Goal: Check status: Check status

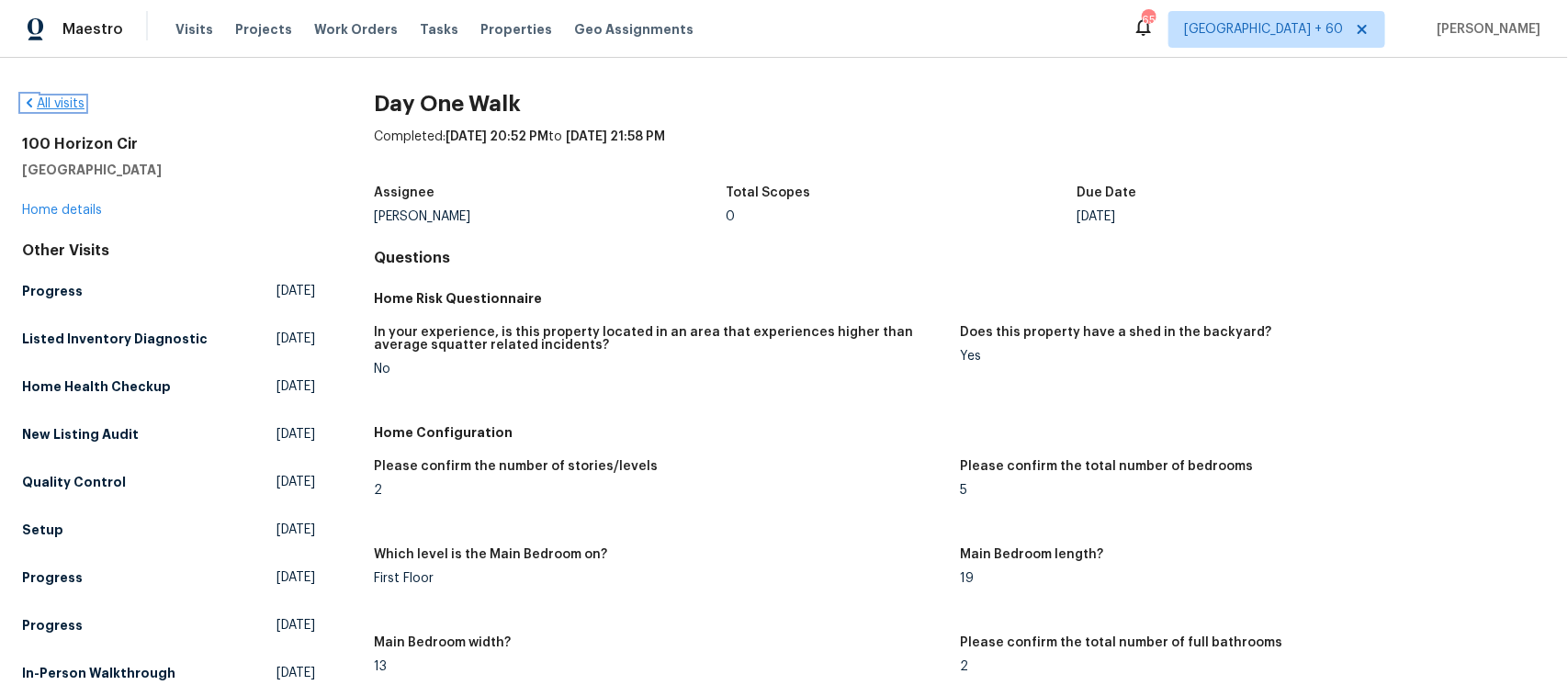
click at [61, 103] on link "All visits" at bounding box center [52, 103] width 62 height 13
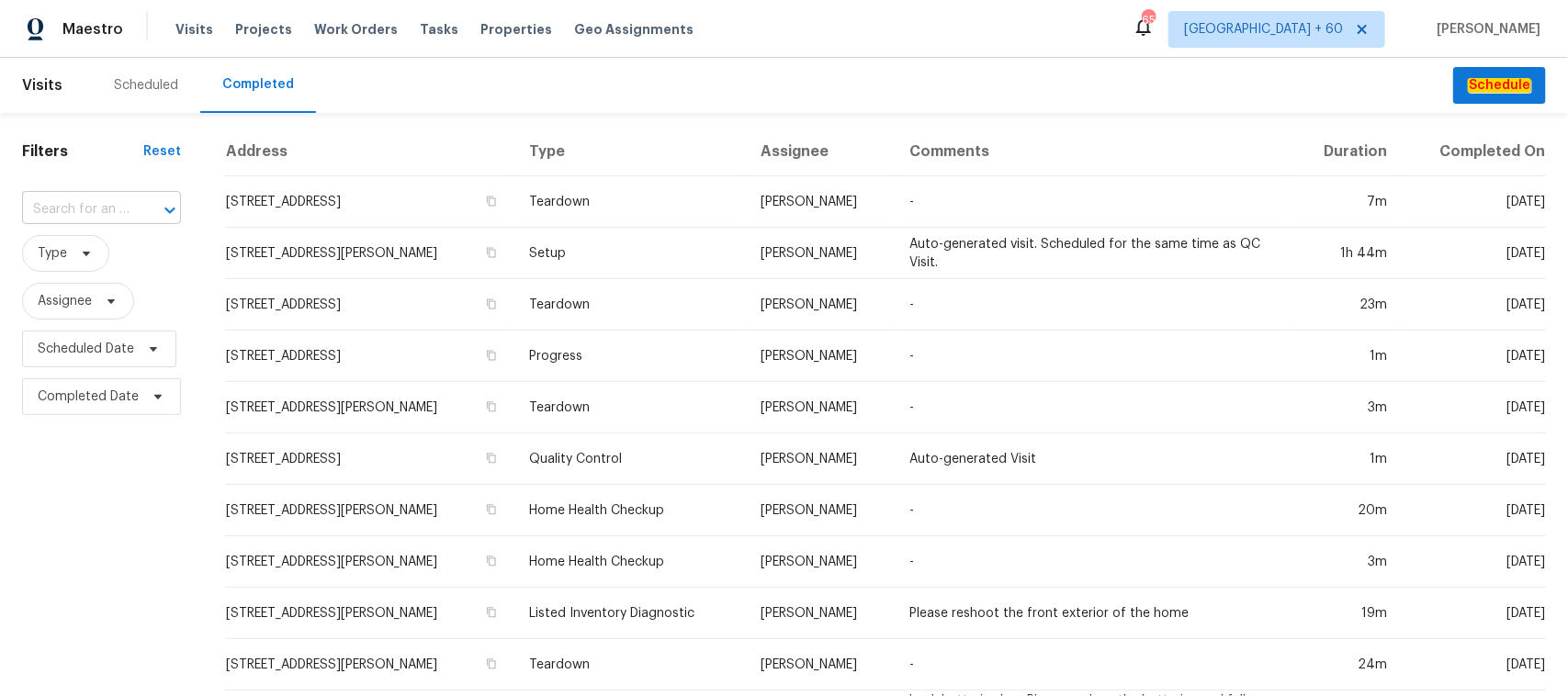
click at [136, 206] on div at bounding box center [156, 210] width 48 height 26
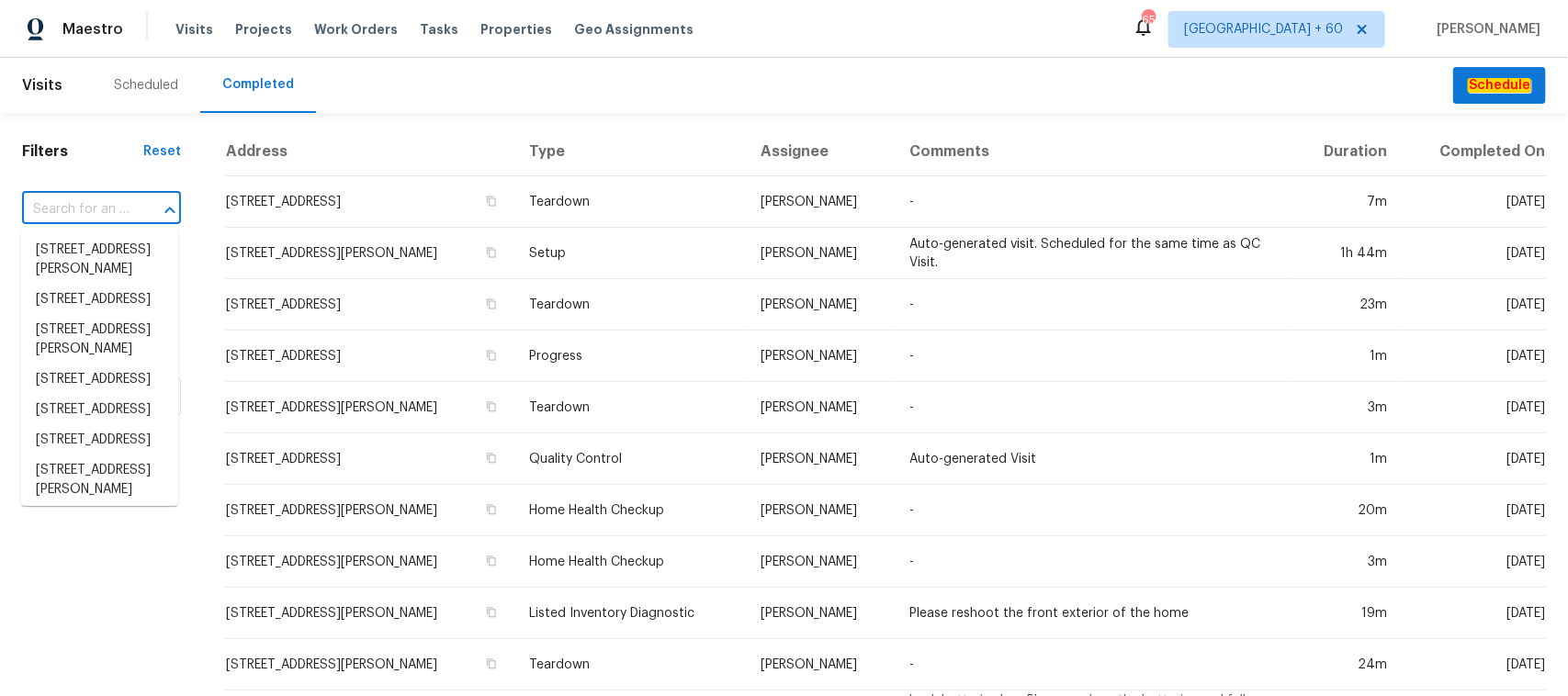
paste input "[STREET_ADDRESS]"
type input "[STREET_ADDRESS]"
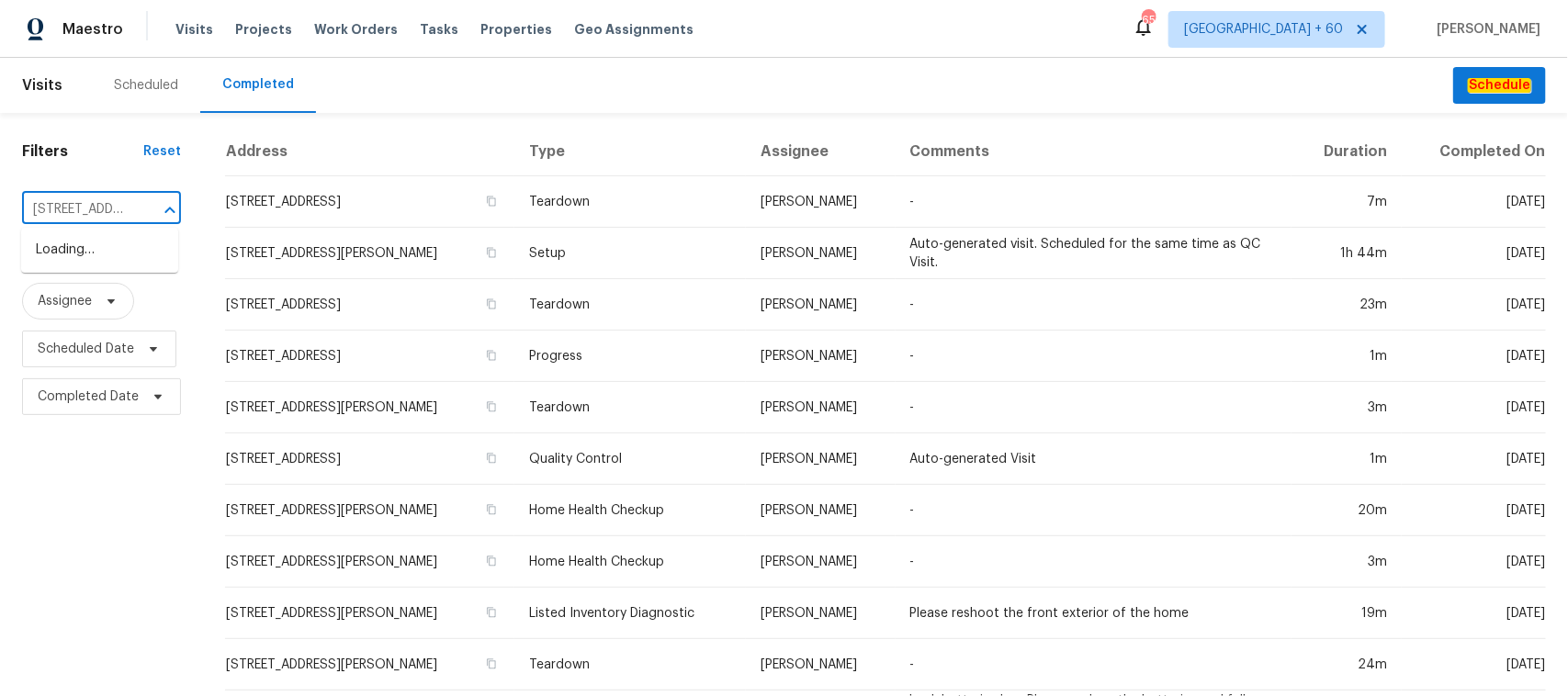
scroll to position [0, 150]
click at [113, 249] on li "[STREET_ADDRESS]" at bounding box center [99, 250] width 157 height 30
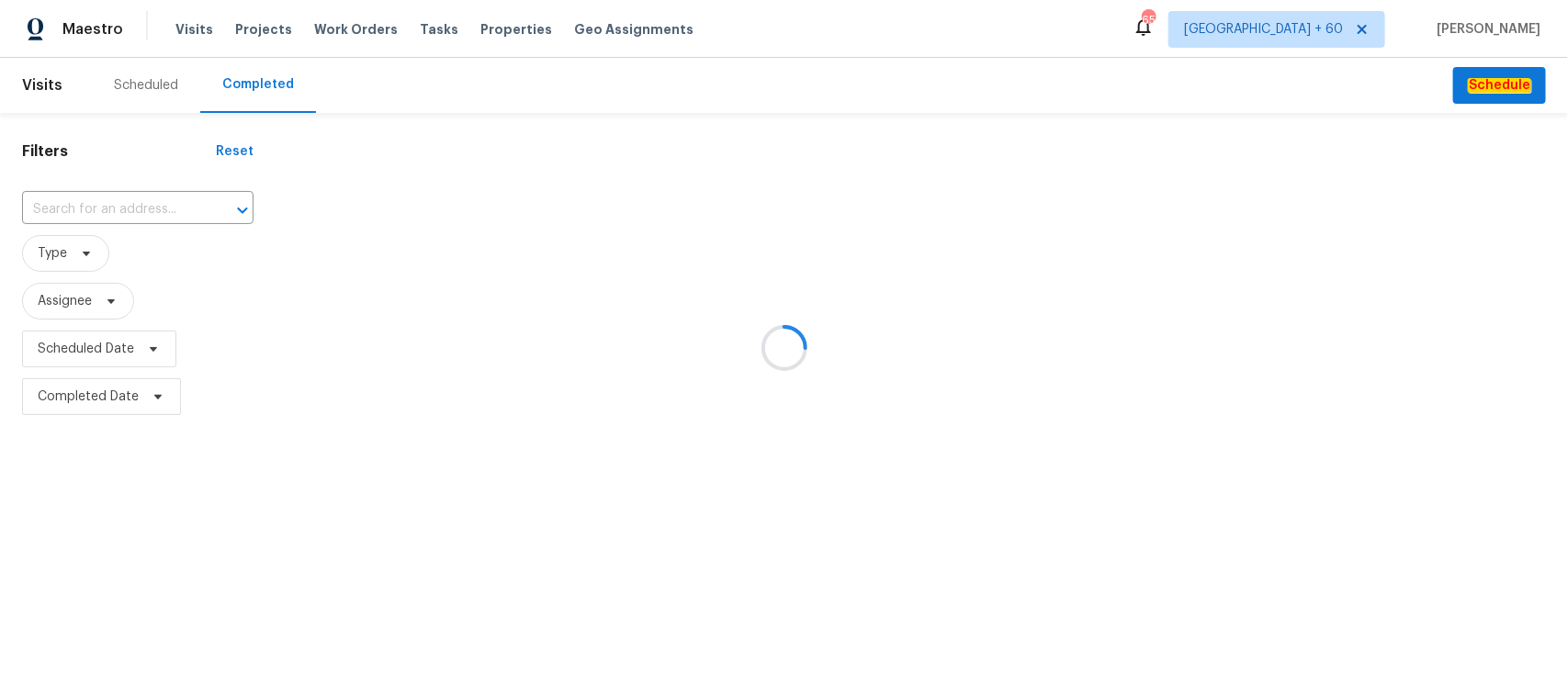
type input "[STREET_ADDRESS]"
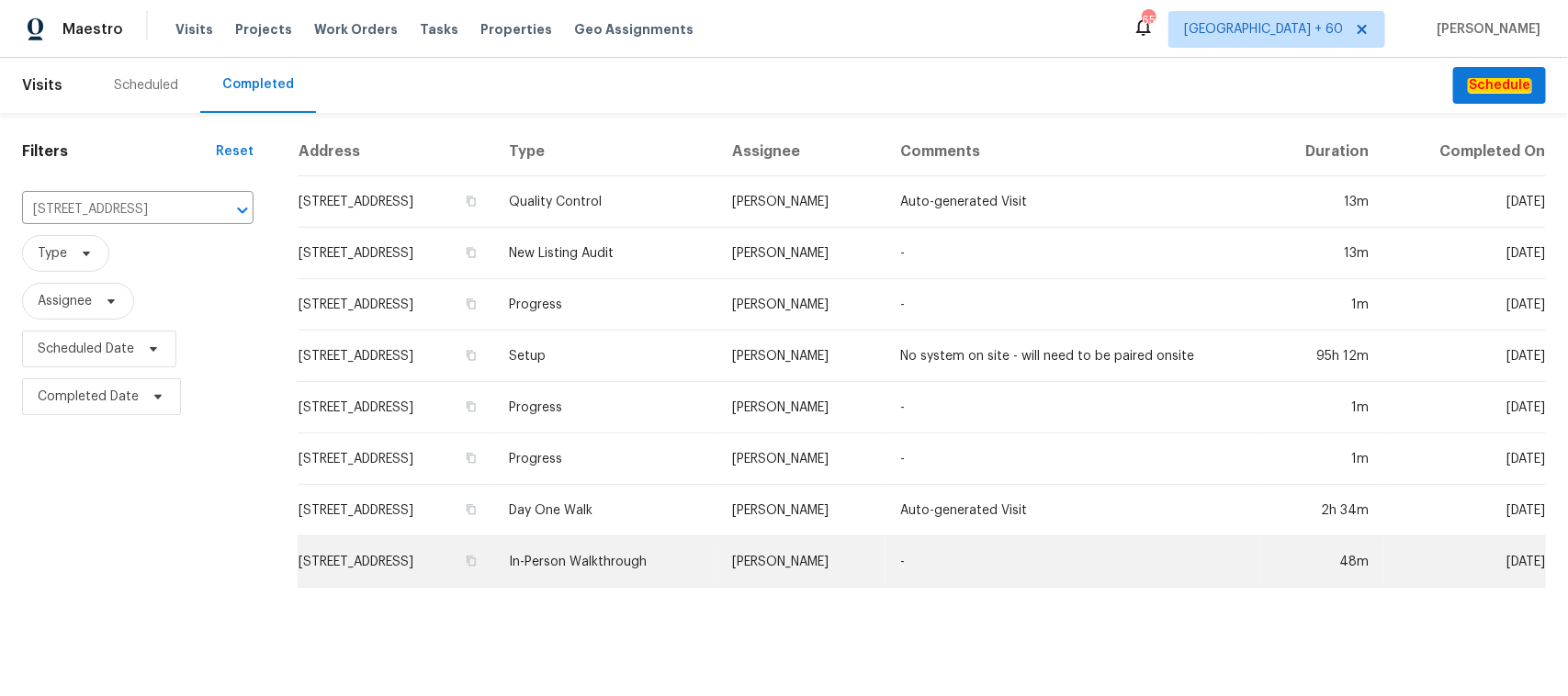
click at [677, 561] on td "In-Person Walkthrough" at bounding box center [605, 561] width 223 height 51
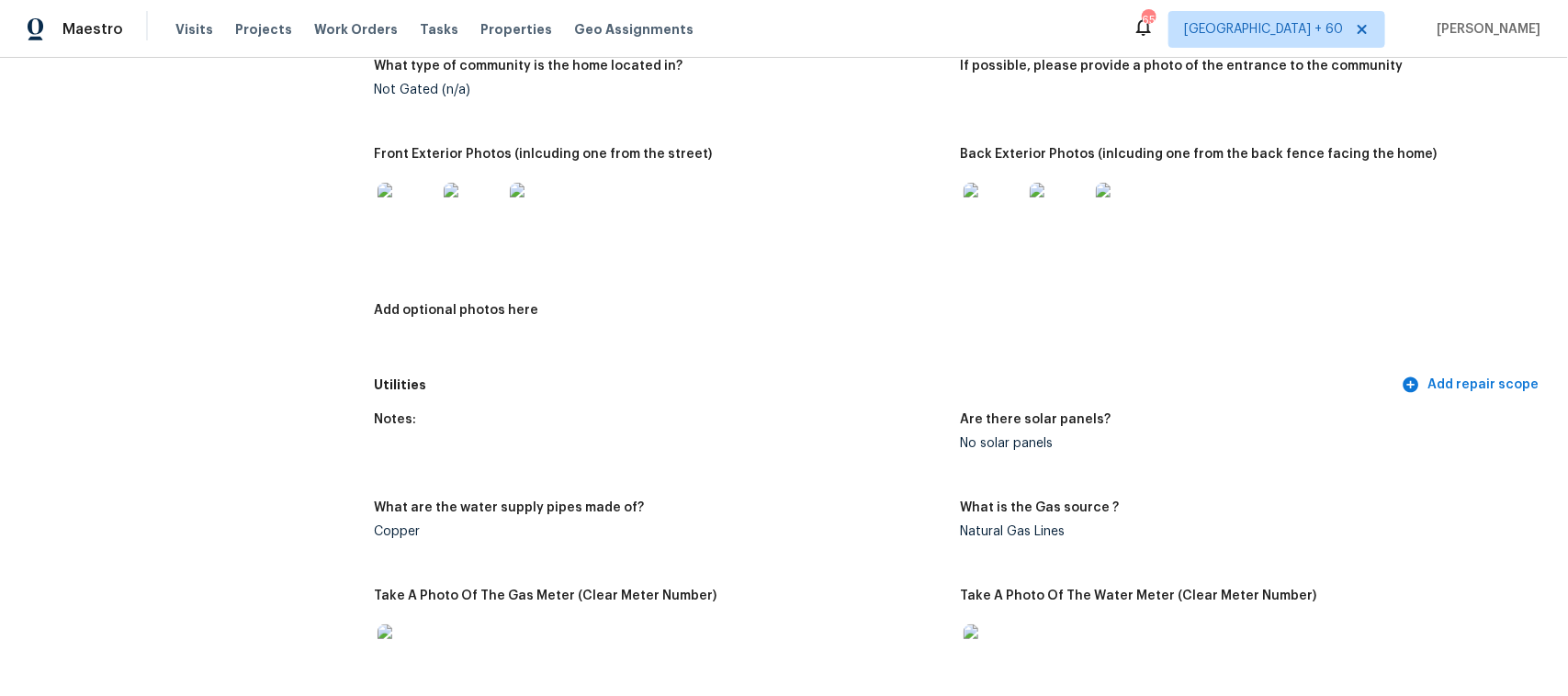
scroll to position [803, 0]
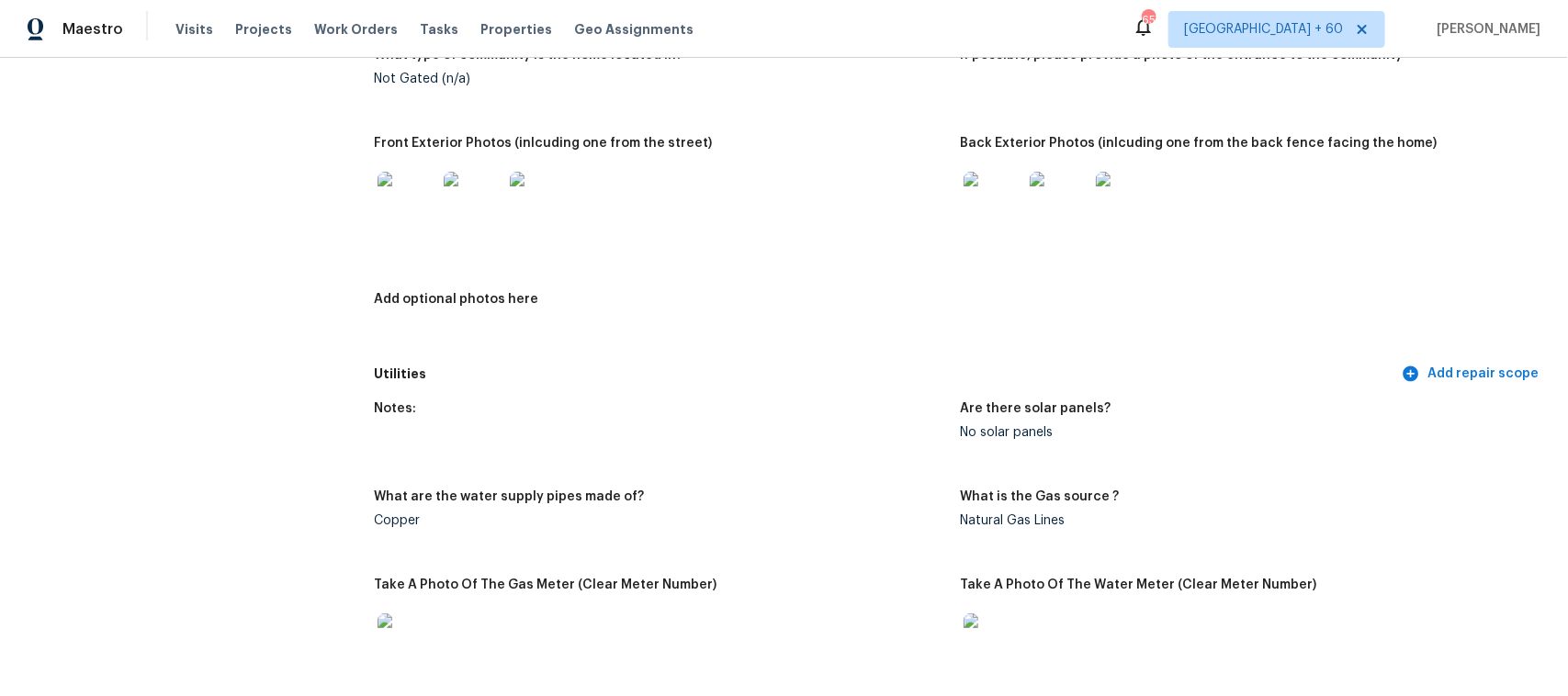
click at [432, 214] on img at bounding box center [407, 202] width 59 height 59
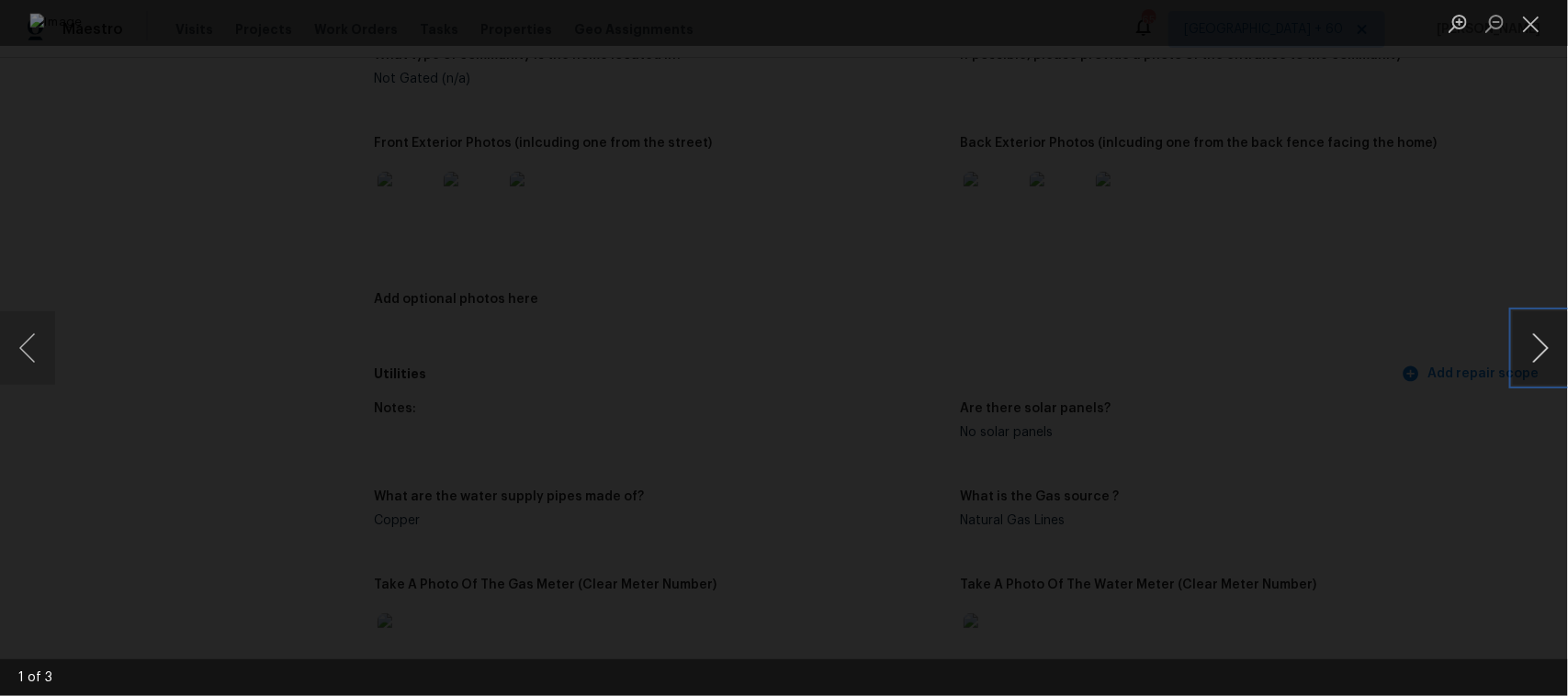
click at [1535, 344] on button "Next image" at bounding box center [1540, 348] width 55 height 74
click at [1531, 32] on button "Close lightbox" at bounding box center [1531, 23] width 36 height 32
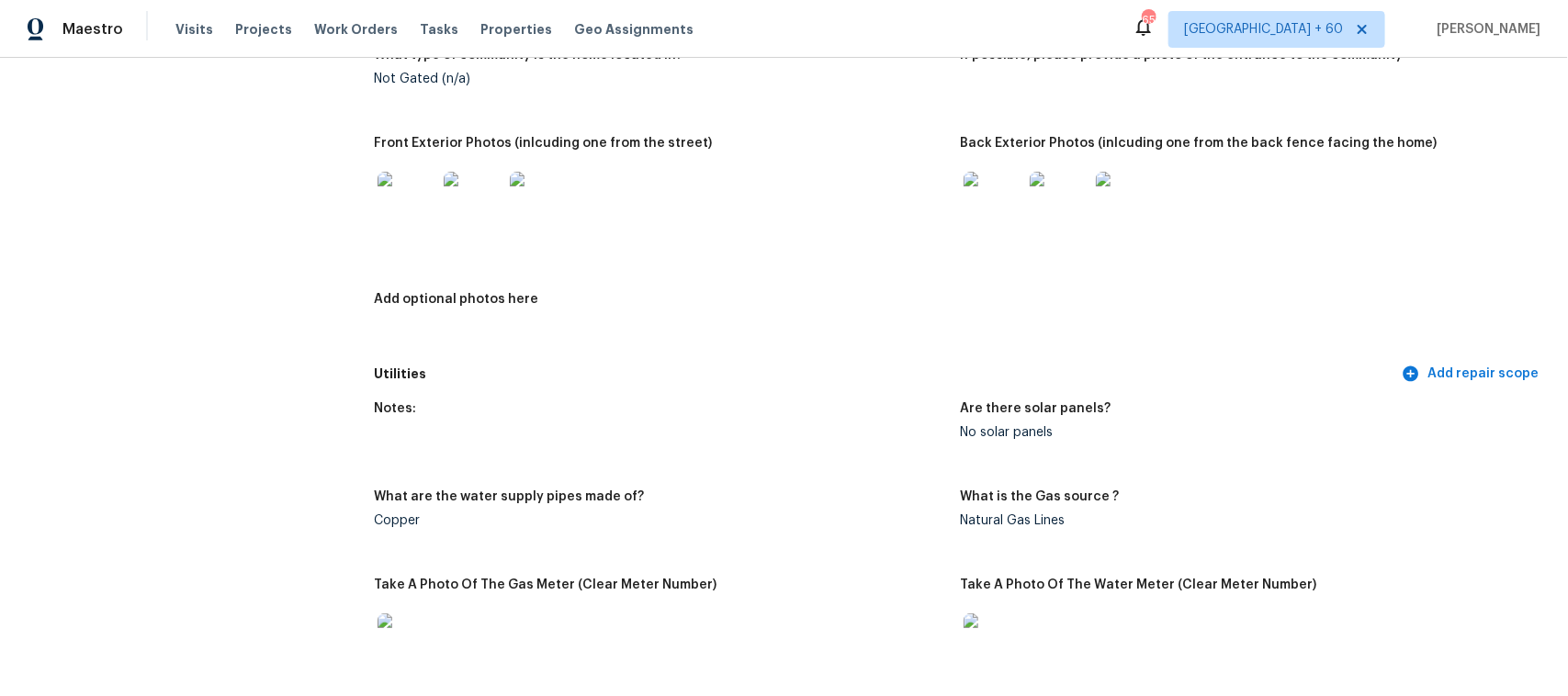
click at [1005, 634] on img at bounding box center [993, 643] width 59 height 59
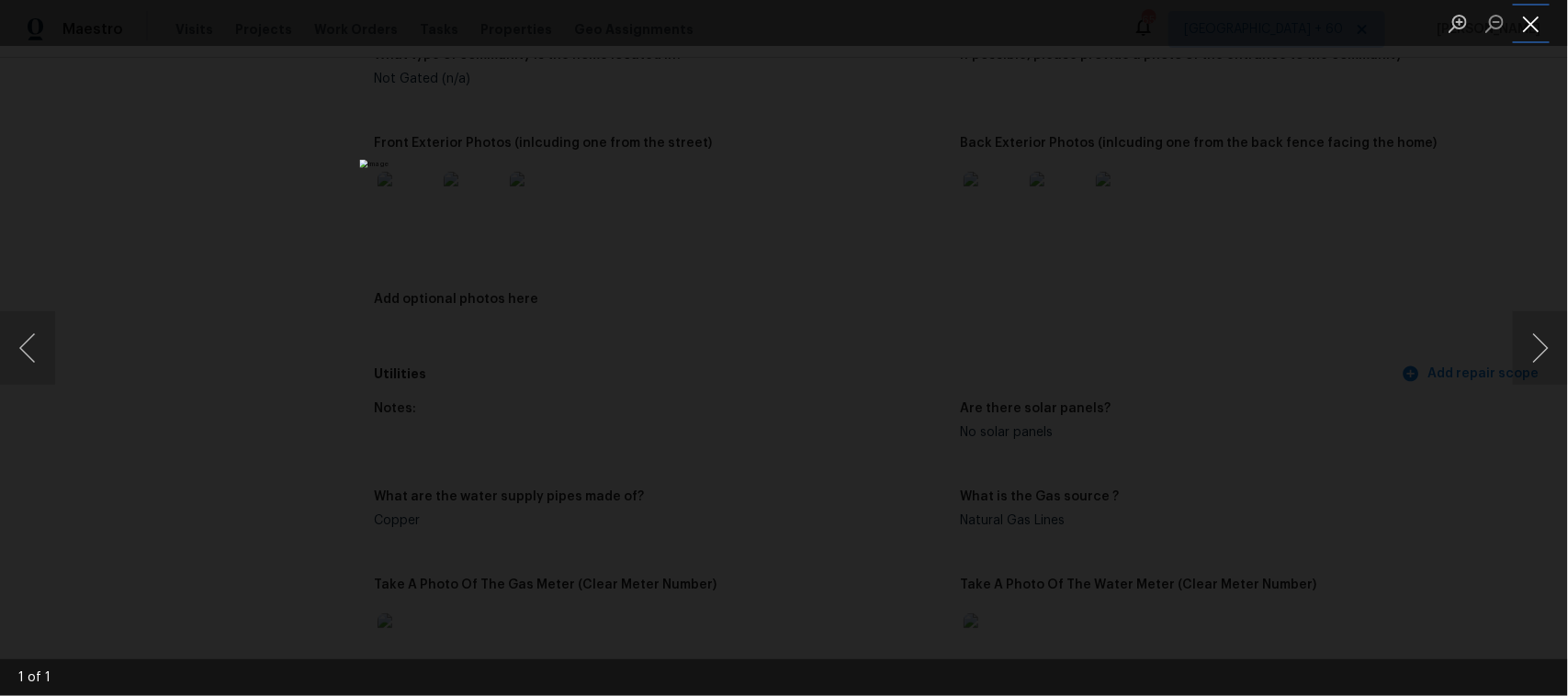
click at [1539, 25] on button "Close lightbox" at bounding box center [1531, 23] width 36 height 32
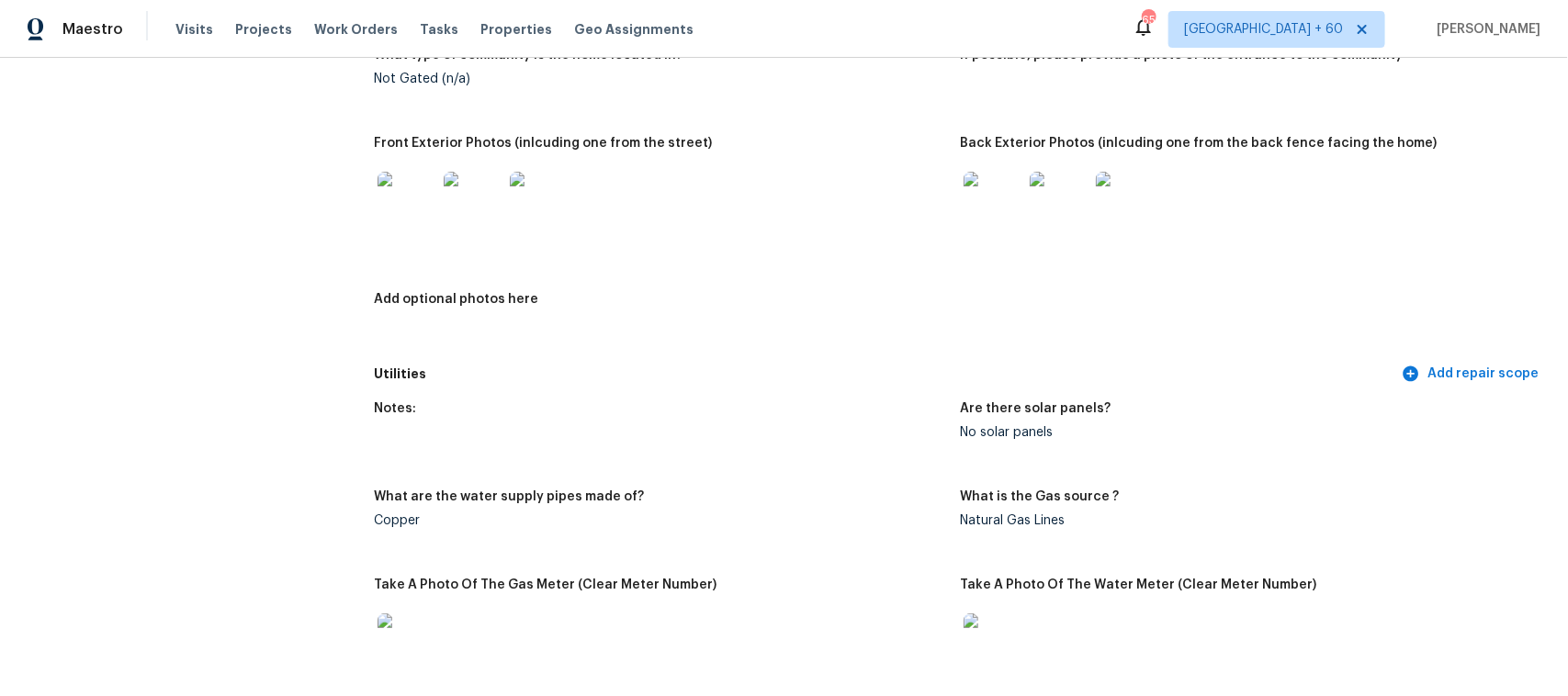
click at [995, 202] on img at bounding box center [993, 202] width 59 height 59
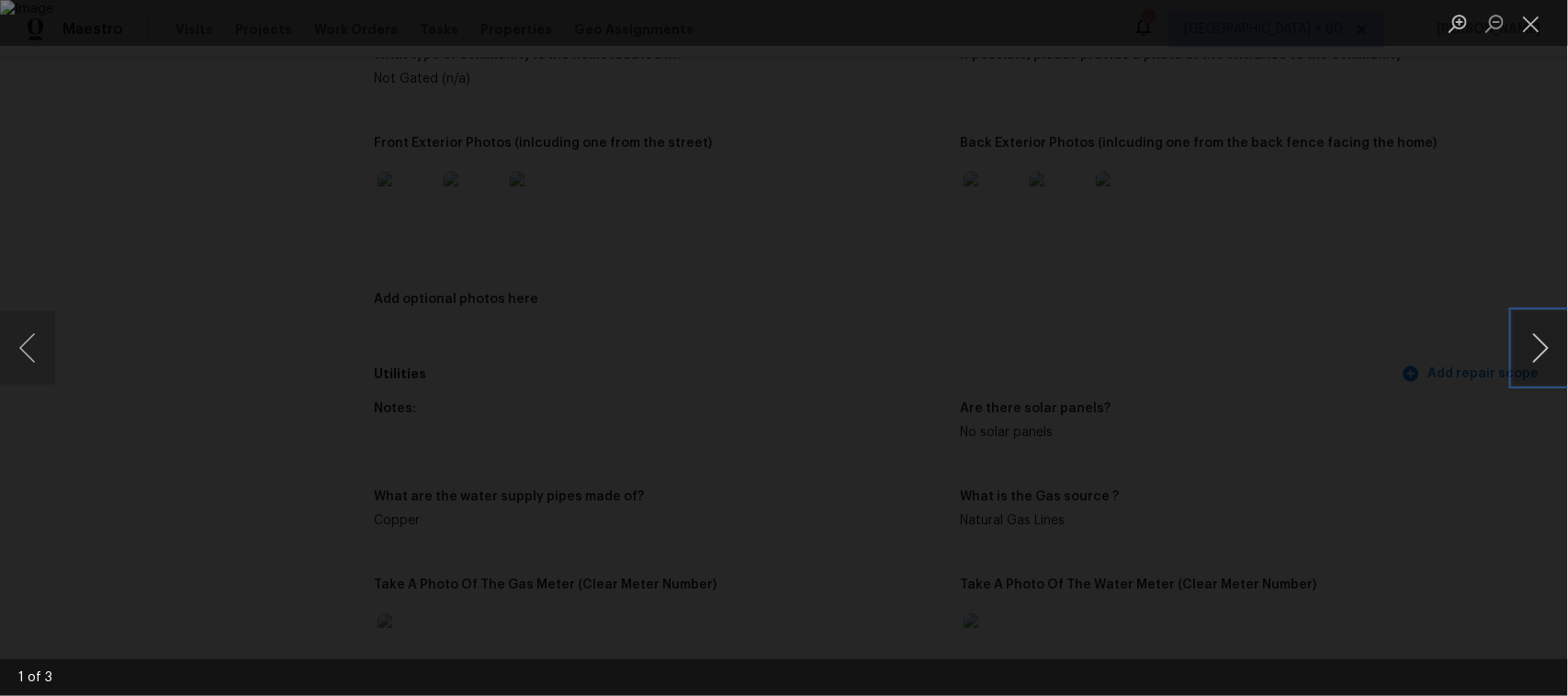
click at [1543, 352] on button "Next image" at bounding box center [1540, 348] width 55 height 74
click at [1534, 353] on button "Next image" at bounding box center [1540, 348] width 55 height 74
click at [16, 344] on button "Previous image" at bounding box center [28, 348] width 55 height 74
click at [1530, 21] on button "Close lightbox" at bounding box center [1531, 23] width 36 height 32
